Goal: Task Accomplishment & Management: Use online tool/utility

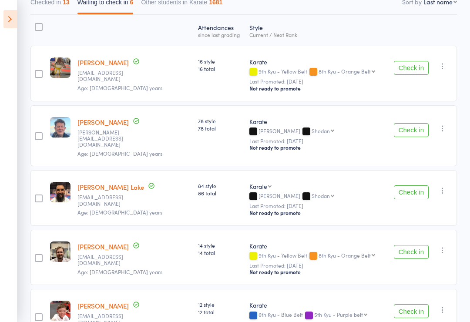
click at [39, 27] on div at bounding box center [39, 27] width 8 height 8
click at [37, 24] on input "checkbox" at bounding box center [37, 24] width 0 height 0
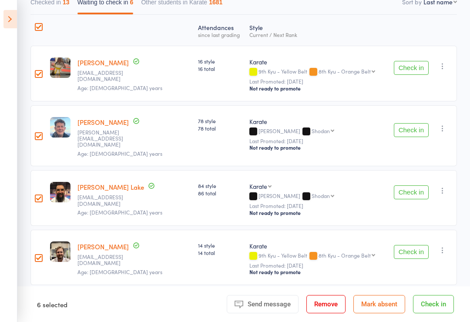
click at [38, 75] on div at bounding box center [39, 74] width 8 height 8
click at [37, 71] on input "checkbox" at bounding box center [37, 71] width 0 height 0
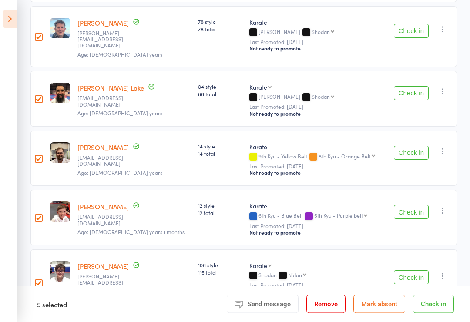
scroll to position [217, 0]
click at [37, 145] on div at bounding box center [38, 158] width 16 height 56
click at [38, 155] on div at bounding box center [39, 159] width 8 height 8
click at [37, 156] on input "checkbox" at bounding box center [37, 156] width 0 height 0
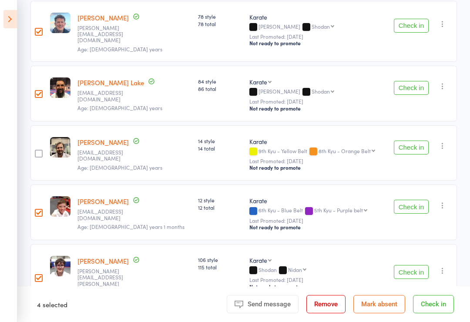
click at [42, 274] on div at bounding box center [39, 278] width 8 height 8
click at [37, 275] on input "checkbox" at bounding box center [37, 275] width 0 height 0
click at [442, 313] on button "Check in" at bounding box center [433, 304] width 41 height 18
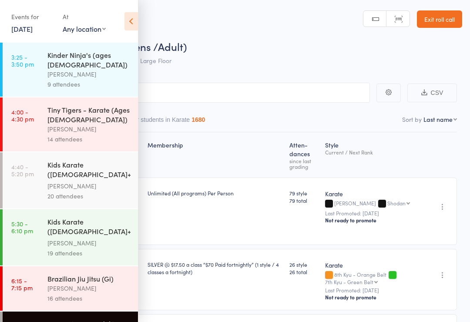
click at [129, 16] on icon at bounding box center [130, 21] width 13 height 18
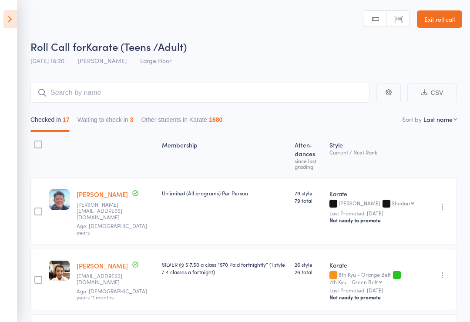
click at [121, 119] on button "Waiting to check in 3" at bounding box center [105, 122] width 56 height 20
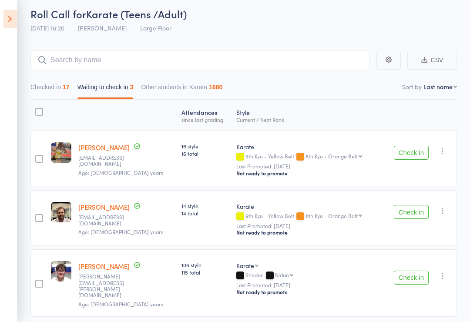
click at [42, 110] on div at bounding box center [39, 112] width 8 height 8
click at [37, 110] on input "checkbox" at bounding box center [37, 110] width 0 height 0
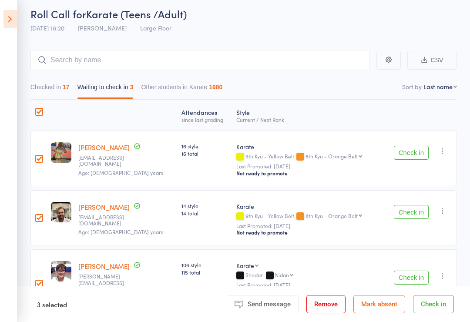
click at [387, 309] on button "Mark absent" at bounding box center [379, 304] width 52 height 18
